Goal: Task Accomplishment & Management: Use online tool/utility

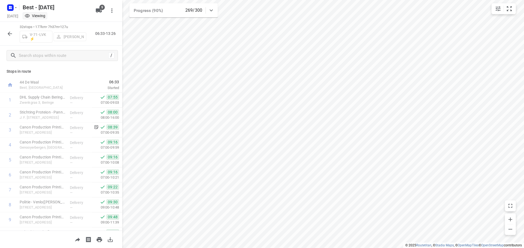
scroll to position [355, 0]
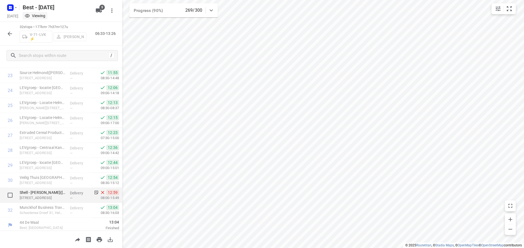
click at [65, 192] on div "Shell - [PERSON_NAME]([PERSON_NAME]) [STREET_ADDRESS]" at bounding box center [42, 195] width 50 height 15
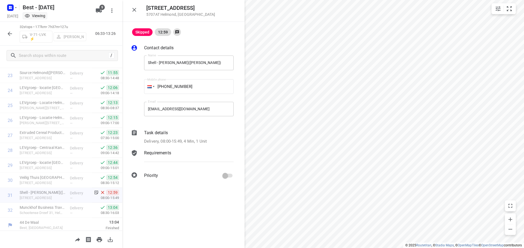
click at [184, 133] on div "Task details" at bounding box center [188, 133] width 89 height 7
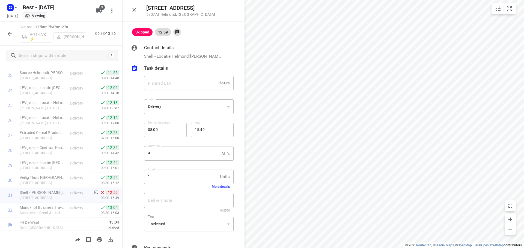
click at [221, 187] on button "More details" at bounding box center [221, 187] width 18 height 4
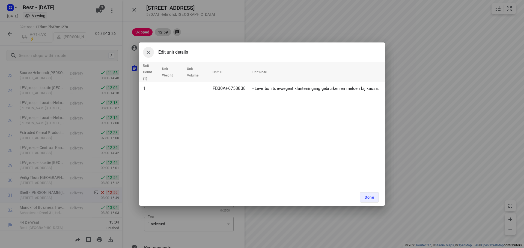
click at [150, 54] on icon "button" at bounding box center [148, 52] width 7 height 7
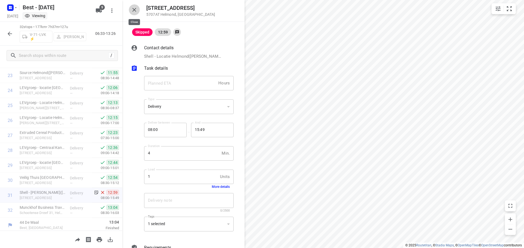
click at [136, 13] on button "button" at bounding box center [134, 9] width 11 height 11
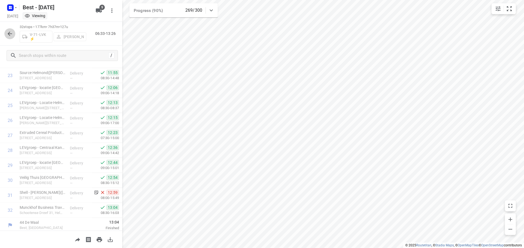
click at [10, 36] on icon "button" at bounding box center [10, 34] width 7 height 7
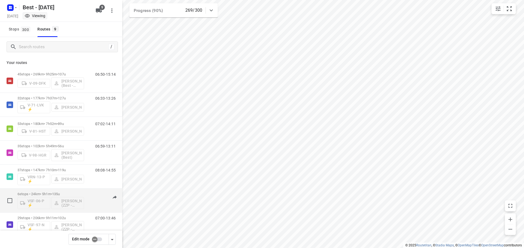
click at [70, 196] on p "6 stops • 24km • 5h1m • 135u" at bounding box center [50, 194] width 67 height 4
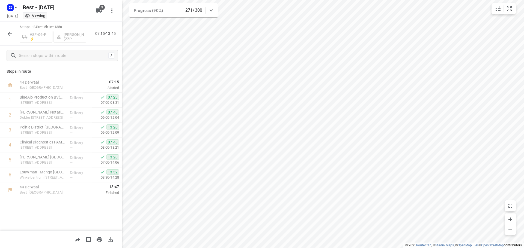
click at [2, 34] on div "6 stops • 24km • 5h1m • 135u VSF-06-P ⚡ [PERSON_NAME] (ZZP - Best) 07:15-13:45" at bounding box center [61, 34] width 122 height 24
click at [11, 34] on icon "button" at bounding box center [10, 34] width 7 height 7
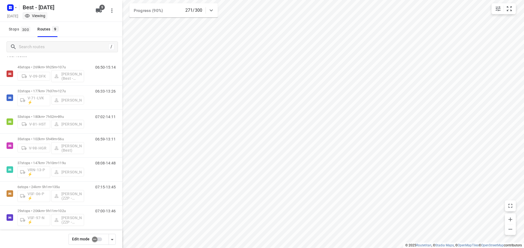
scroll to position [8, 0]
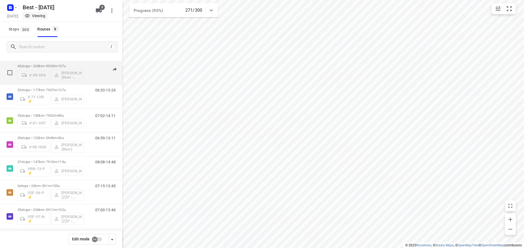
click at [65, 65] on span "107u" at bounding box center [62, 66] width 8 height 4
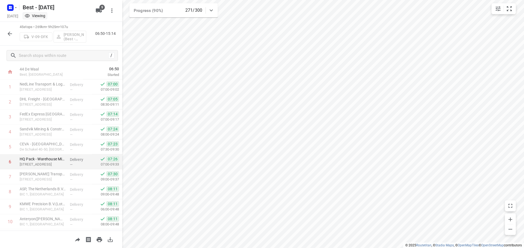
scroll to position [0, 0]
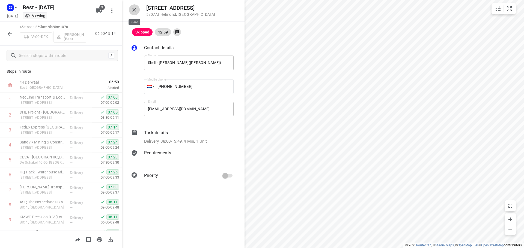
click at [132, 8] on icon "button" at bounding box center [134, 10] width 7 height 7
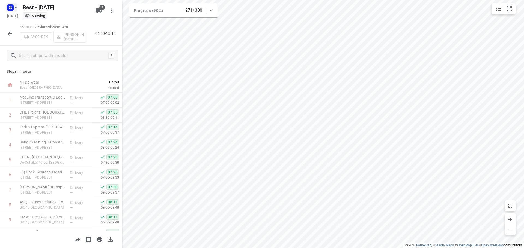
click at [7, 6] on rect "button" at bounding box center [10, 7] width 7 height 7
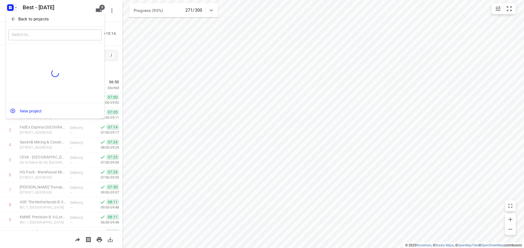
click at [10, 20] on button "Back to projects" at bounding box center [54, 19] width 93 height 9
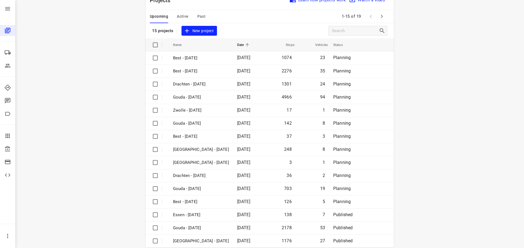
scroll to position [27, 0]
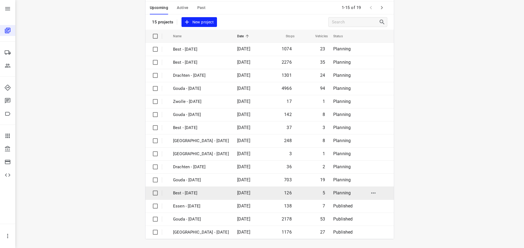
click at [193, 194] on p "Best - [DATE]" at bounding box center [201, 193] width 56 height 6
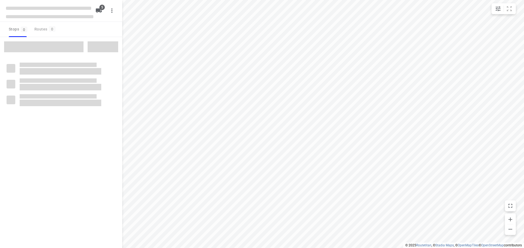
checkbox input "true"
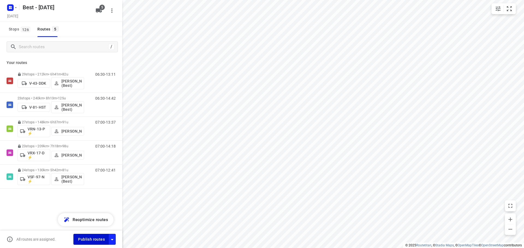
click at [89, 241] on span "Publish routes" at bounding box center [91, 239] width 27 height 7
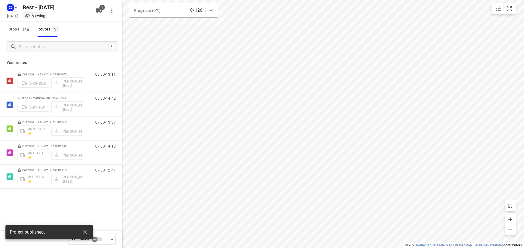
click at [13, 5] on rect "button" at bounding box center [10, 7] width 7 height 7
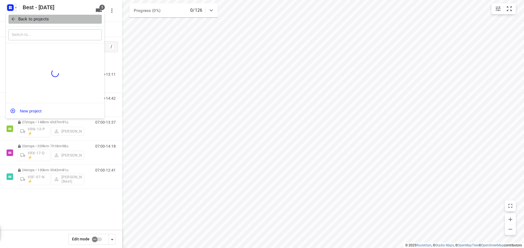
click at [11, 20] on icon "button" at bounding box center [13, 18] width 5 height 5
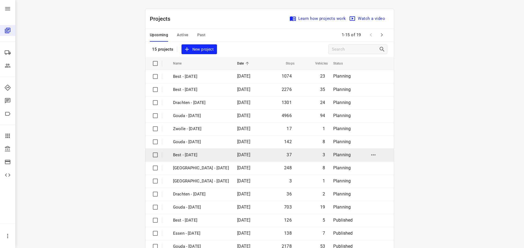
click at [195, 157] on p "Best - [DATE]" at bounding box center [201, 155] width 56 height 6
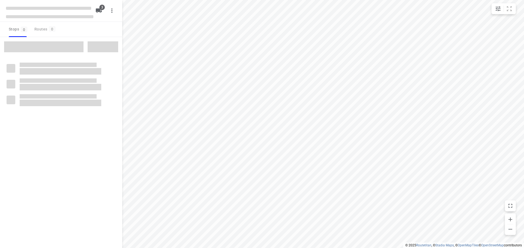
checkbox input "true"
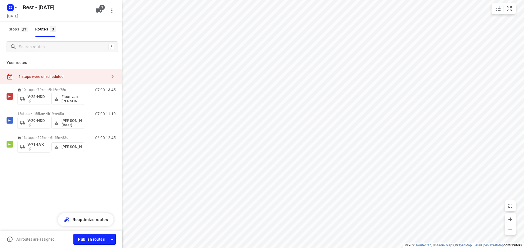
click at [89, 77] on div "1 stops were unscheduled" at bounding box center [63, 76] width 88 height 4
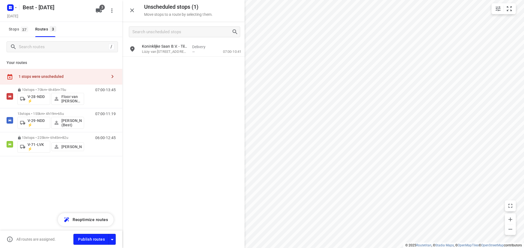
click at [79, 75] on div "1 stops were unscheduled" at bounding box center [63, 76] width 88 height 4
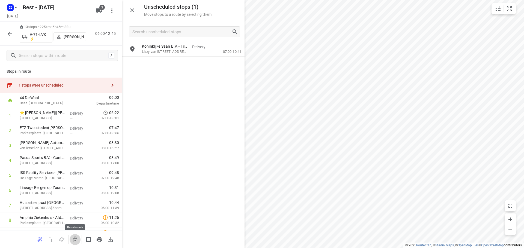
click at [76, 240] on icon "button" at bounding box center [75, 240] width 7 height 7
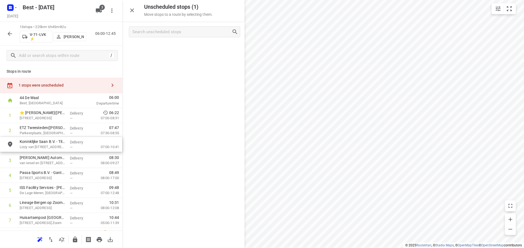
drag, startPoint x: 178, startPoint y: 49, endPoint x: 51, endPoint y: 145, distance: 159.3
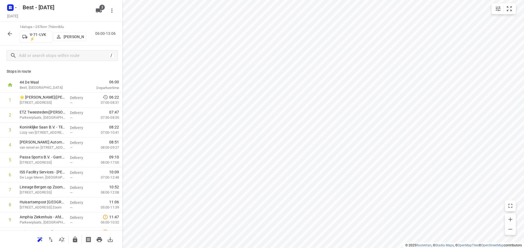
click at [8, 33] on icon "button" at bounding box center [10, 34] width 7 height 7
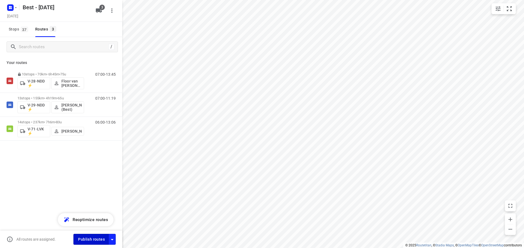
click at [101, 241] on span "Publish routes" at bounding box center [91, 239] width 27 height 7
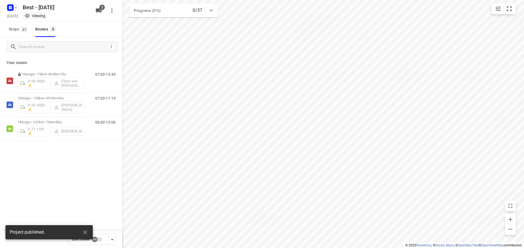
click at [13, 9] on rect "button" at bounding box center [10, 7] width 7 height 7
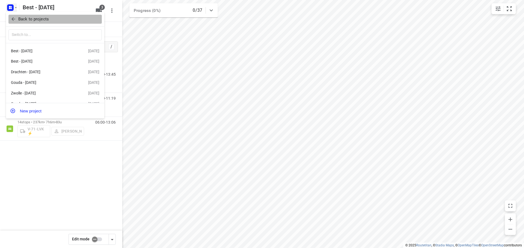
click at [11, 22] on icon "button" at bounding box center [13, 18] width 5 height 5
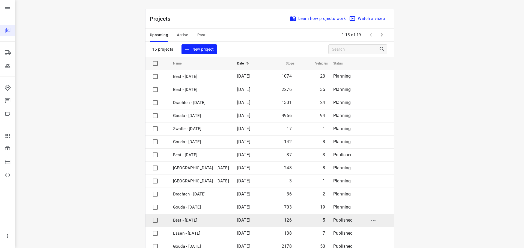
click at [190, 222] on p "Best - [DATE]" at bounding box center [201, 221] width 56 height 6
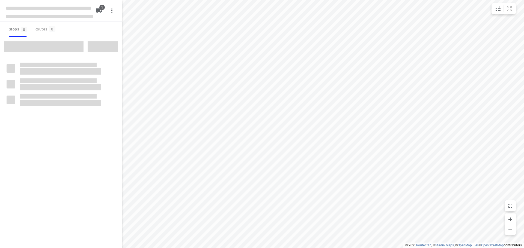
checkbox input "true"
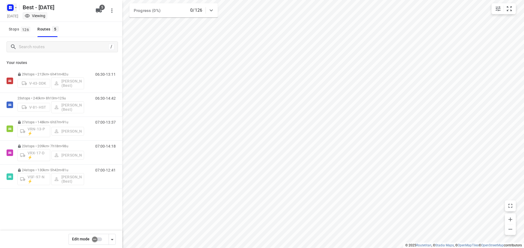
click at [11, 8] on icon "button" at bounding box center [11, 8] width 1 height 1
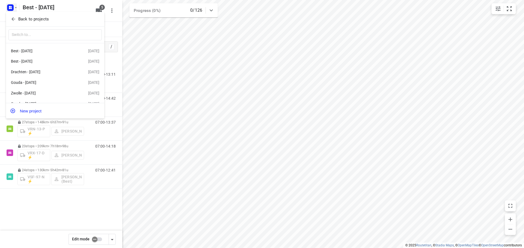
click at [12, 23] on button "Back to projects" at bounding box center [54, 19] width 93 height 9
